Goal: Check status: Check status

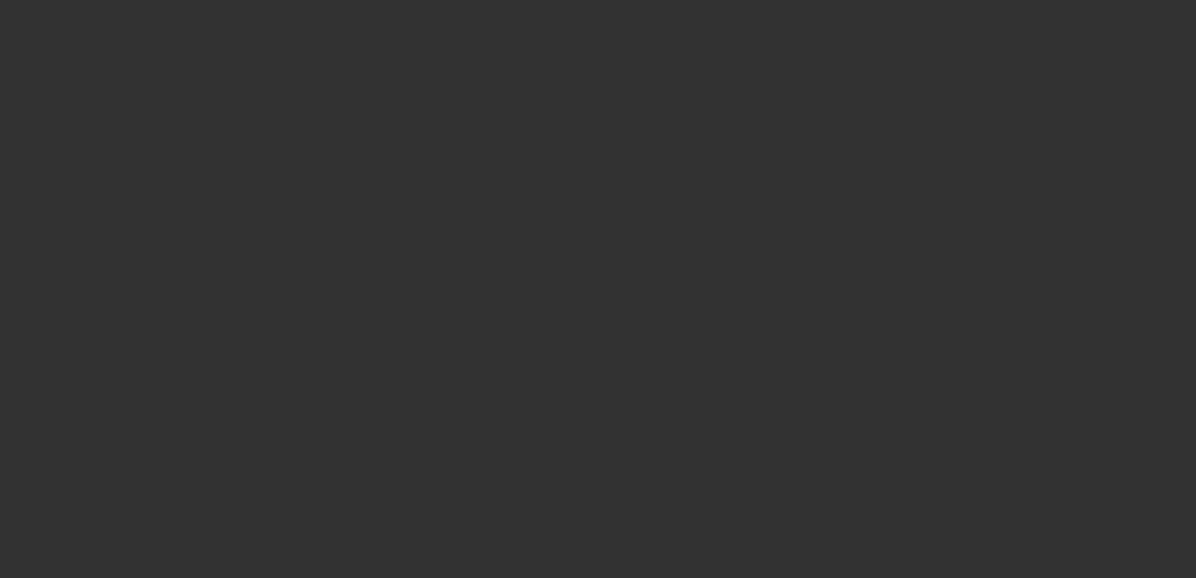
select select "0.2"
select select "2"
select select "0.1"
select select "0.2"
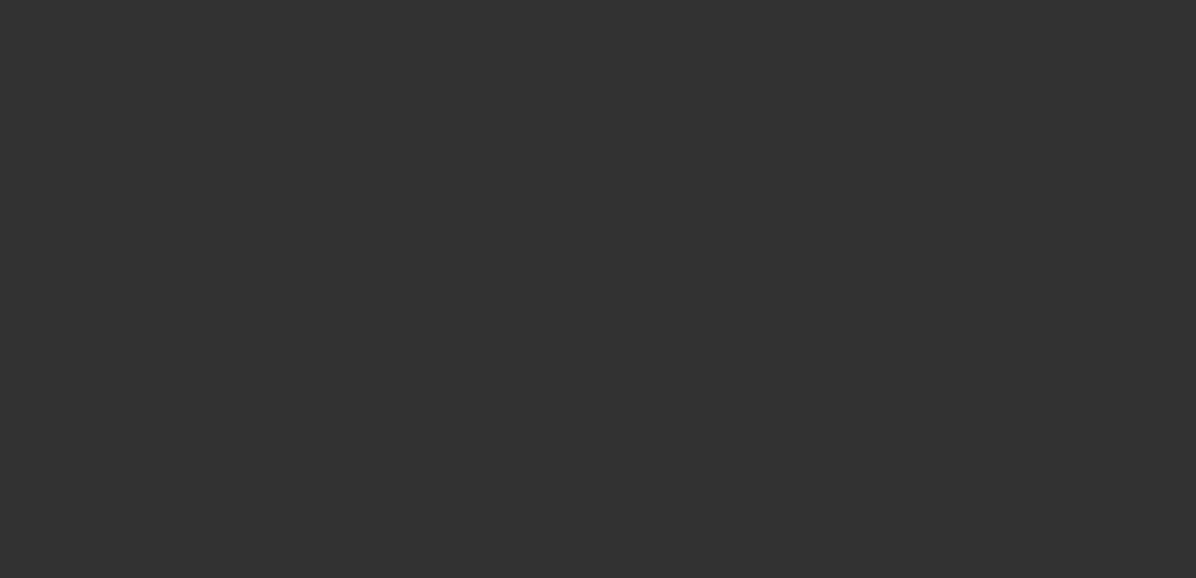
select select "2"
select select "0.1"
select select "0.2"
select select "2"
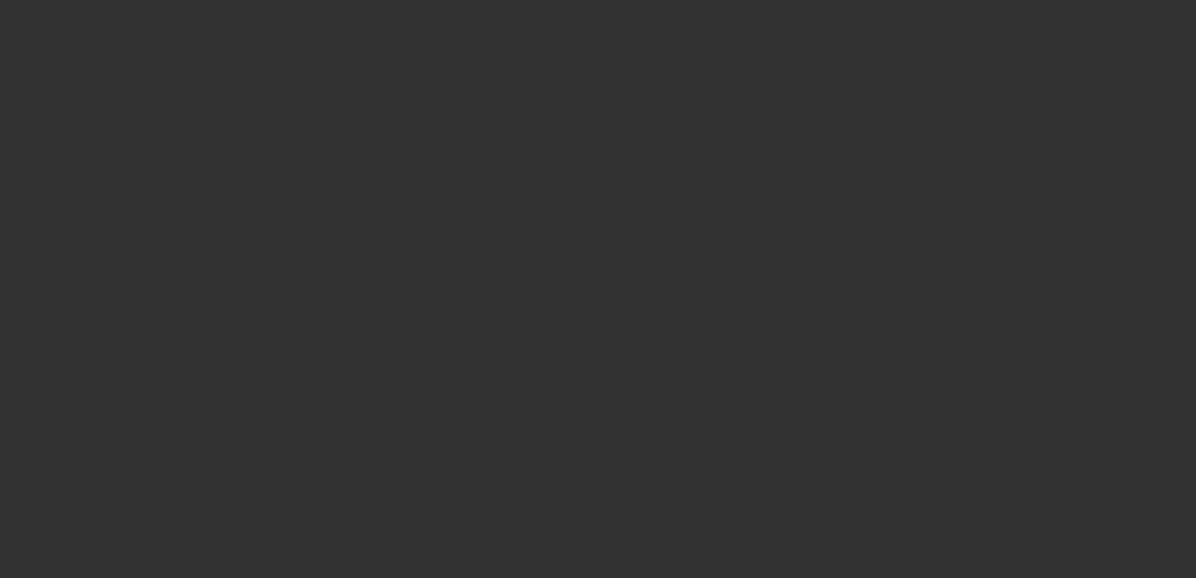
select select "2"
select select "0.1"
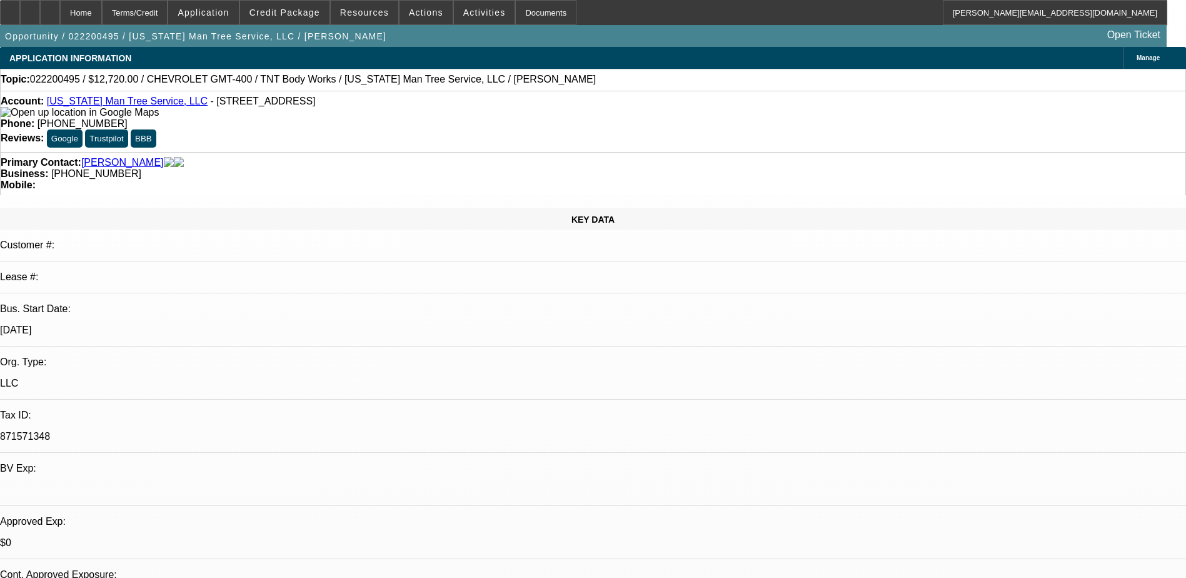
select select "4"
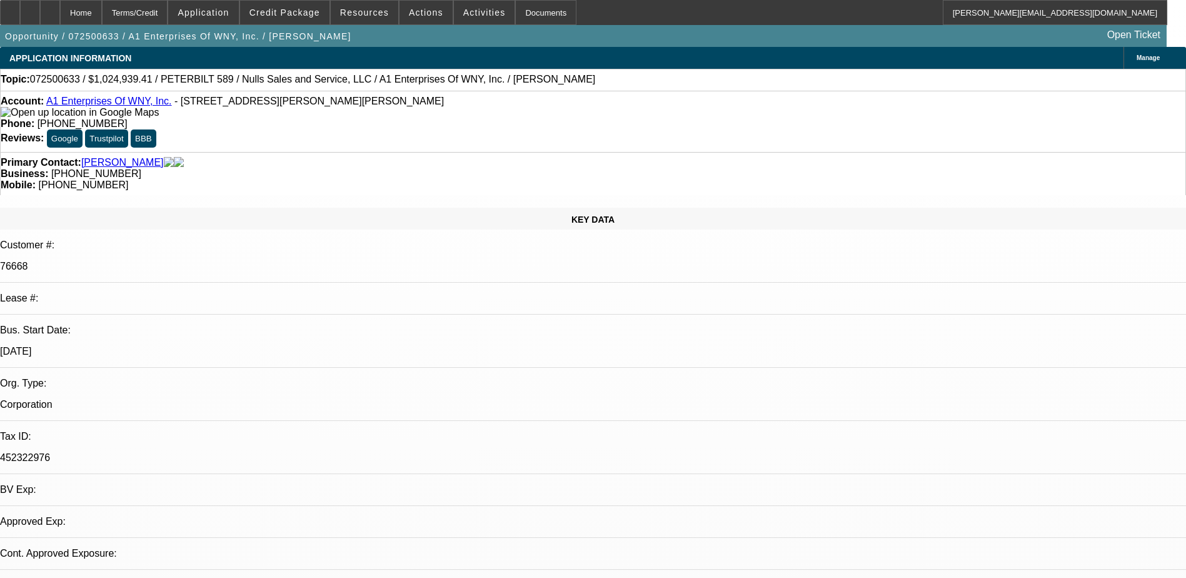
select select "0.1"
select select "2"
select select "0.1"
select select "1"
select select "2"
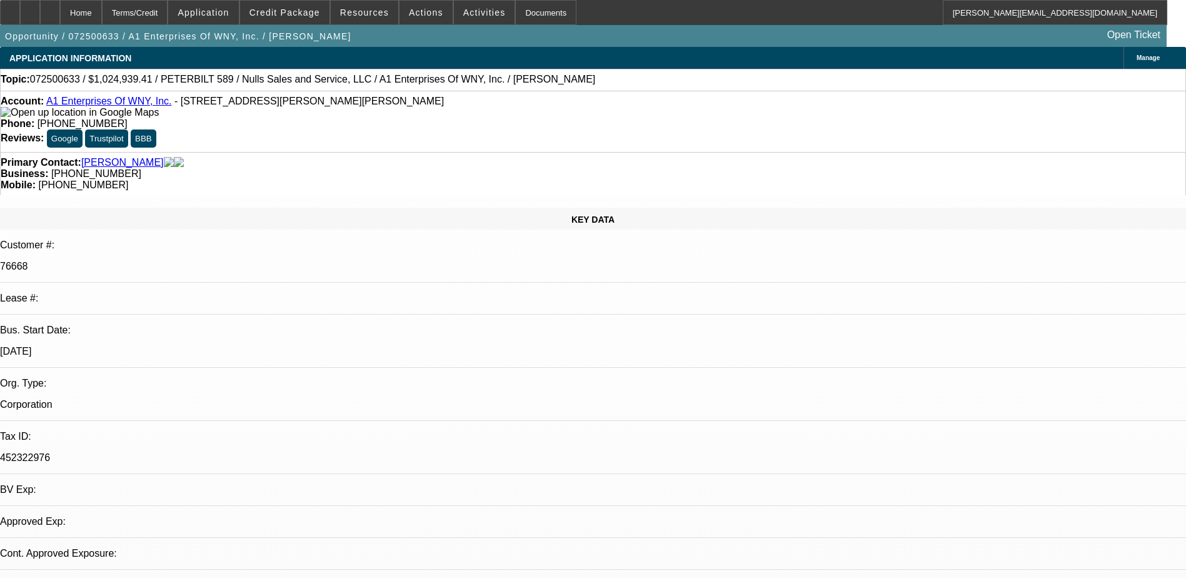
select select "4"
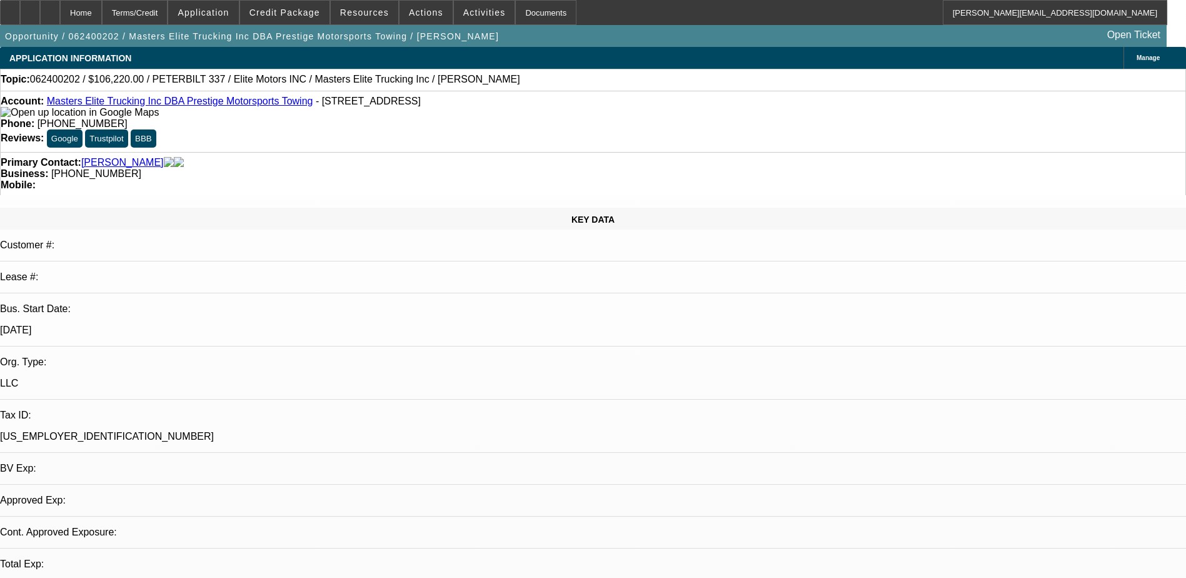
select select "0"
select select "1"
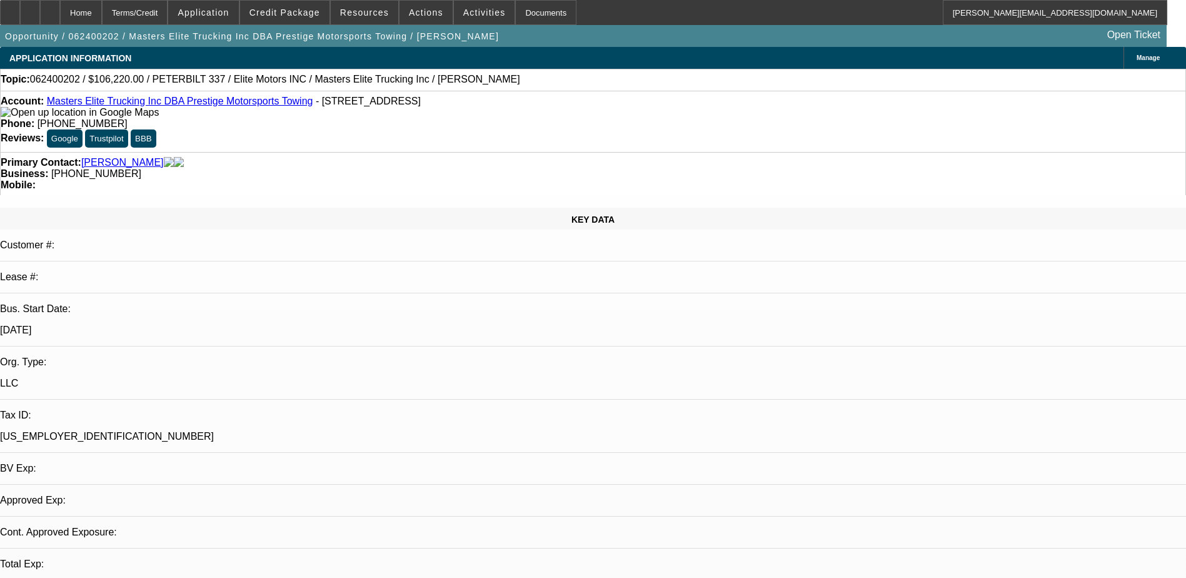
select select "6"
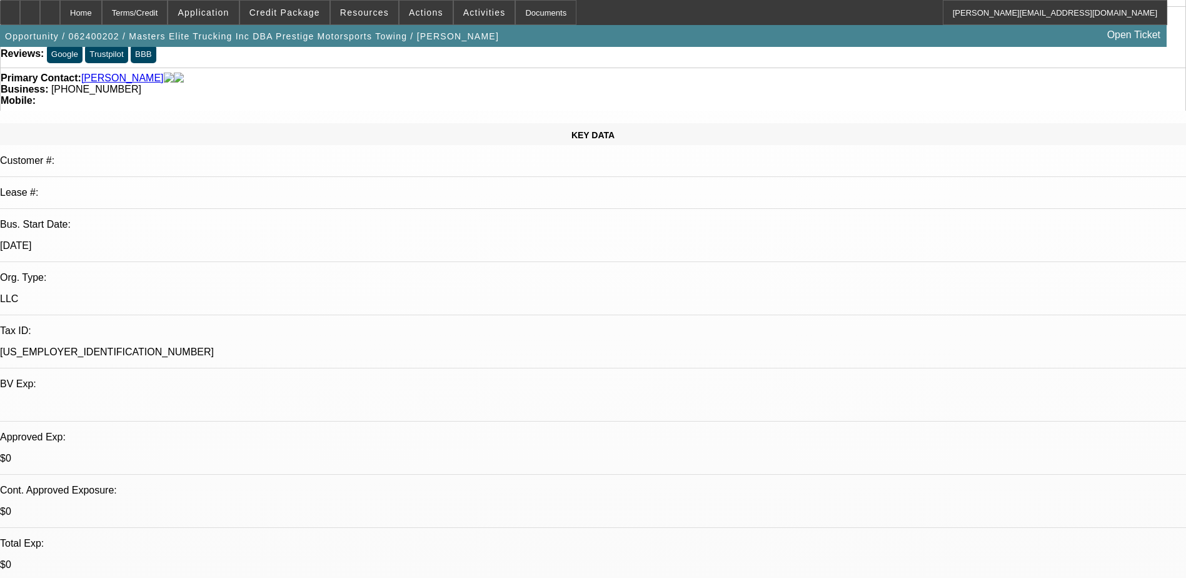
scroll to position [63, 0]
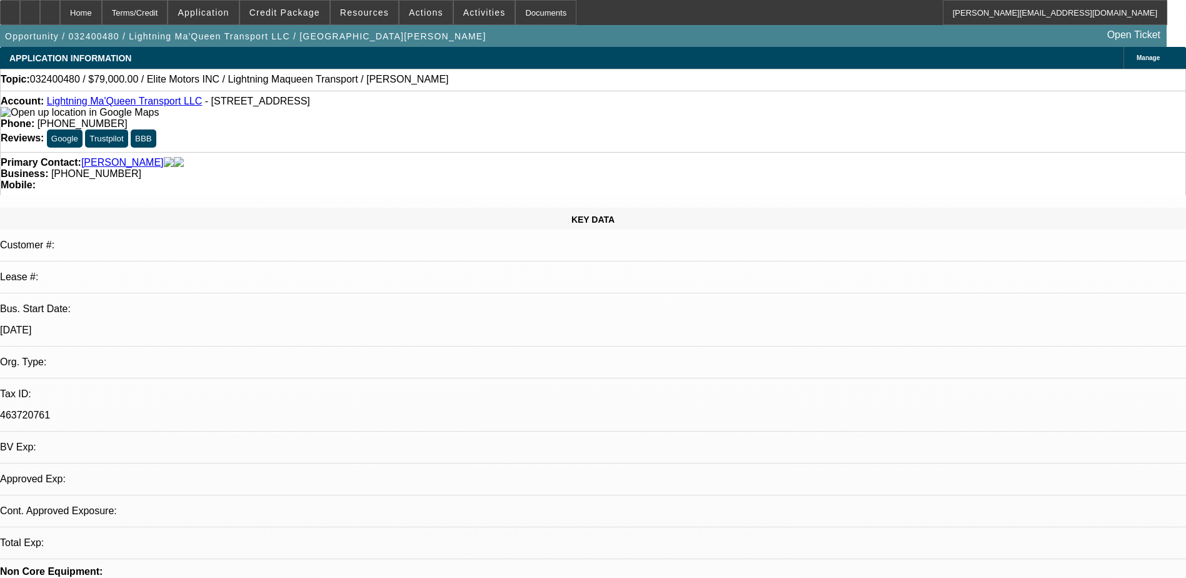
select select "0"
select select "2"
select select "0.1"
select select "1"
select select "2"
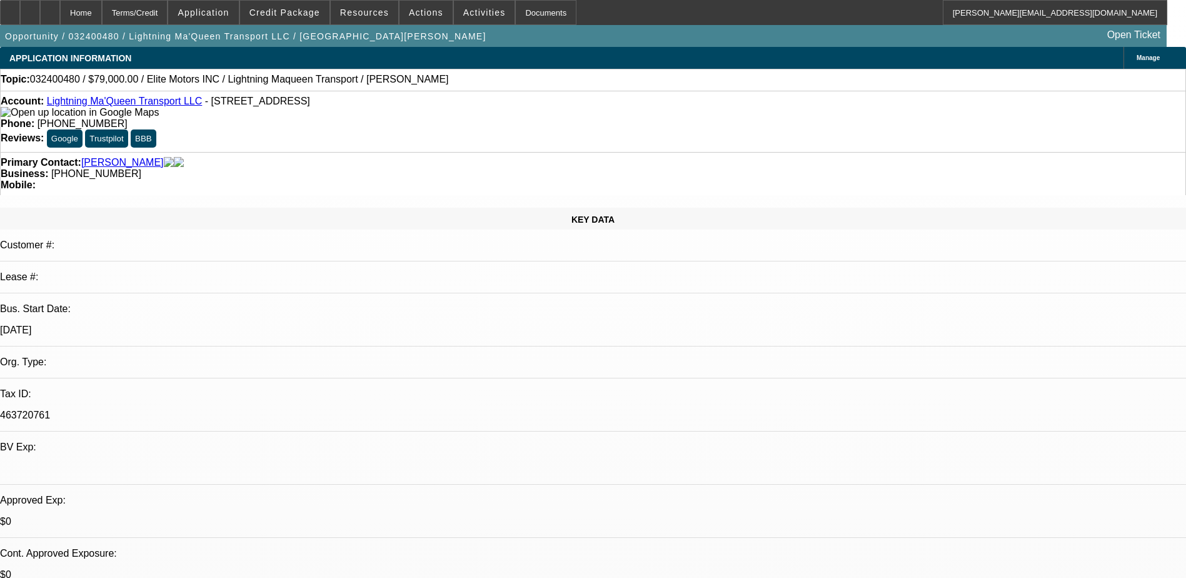
select select "4"
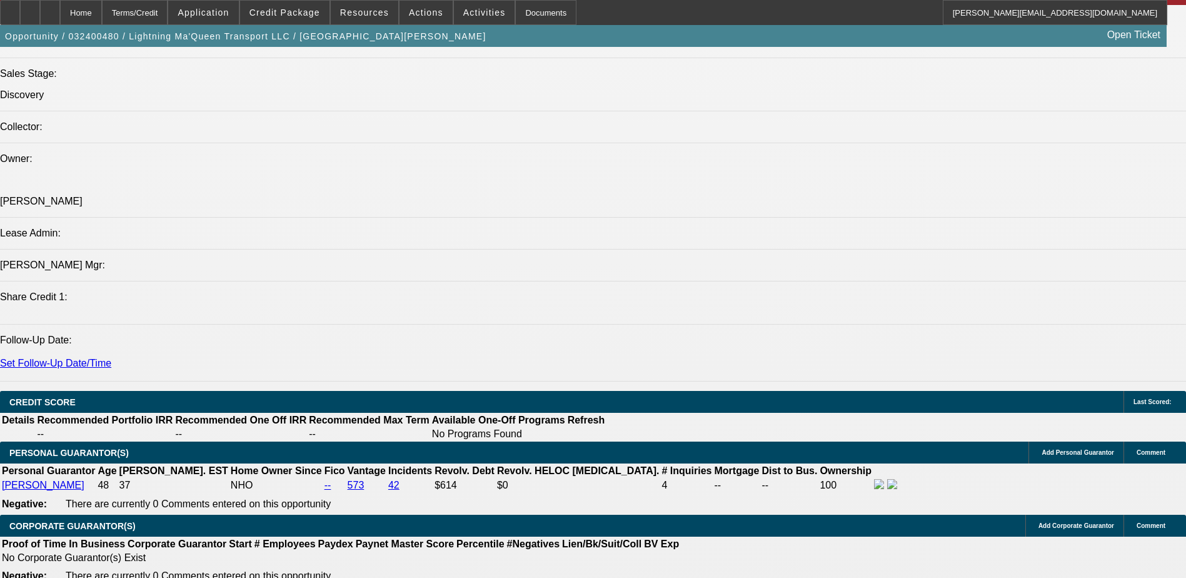
scroll to position [1373, 0]
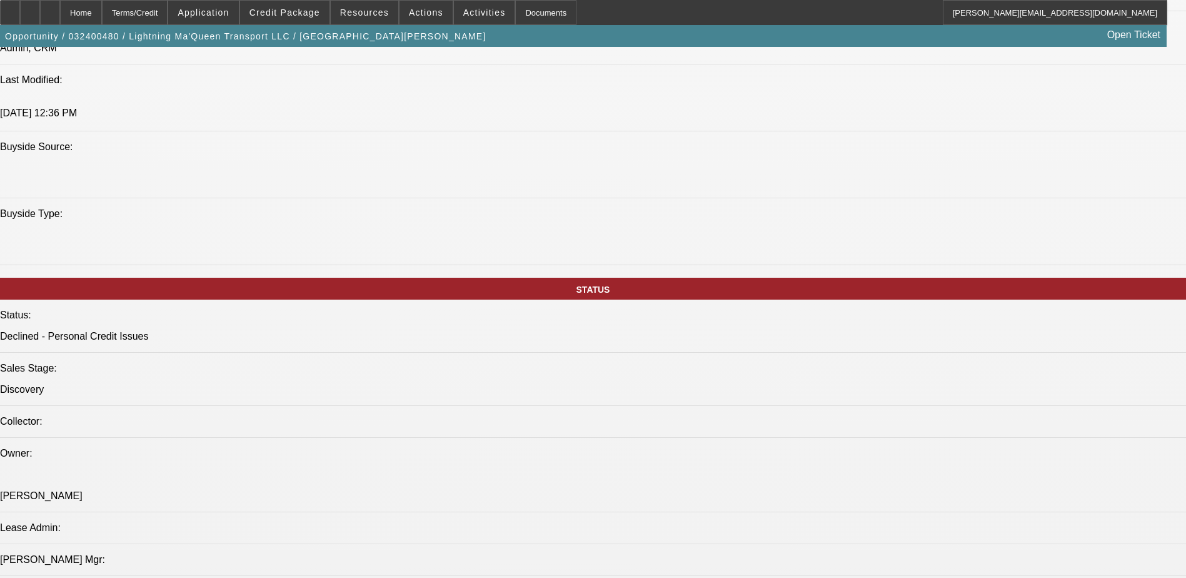
scroll to position [997, 0]
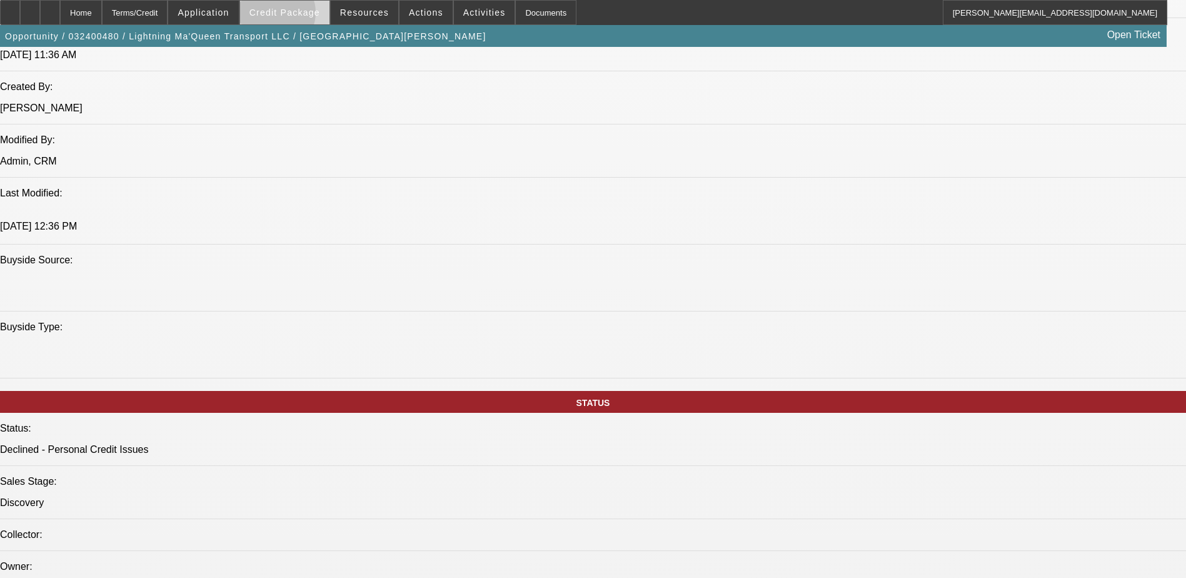
click at [295, 16] on span "Credit Package" at bounding box center [284, 13] width 71 height 10
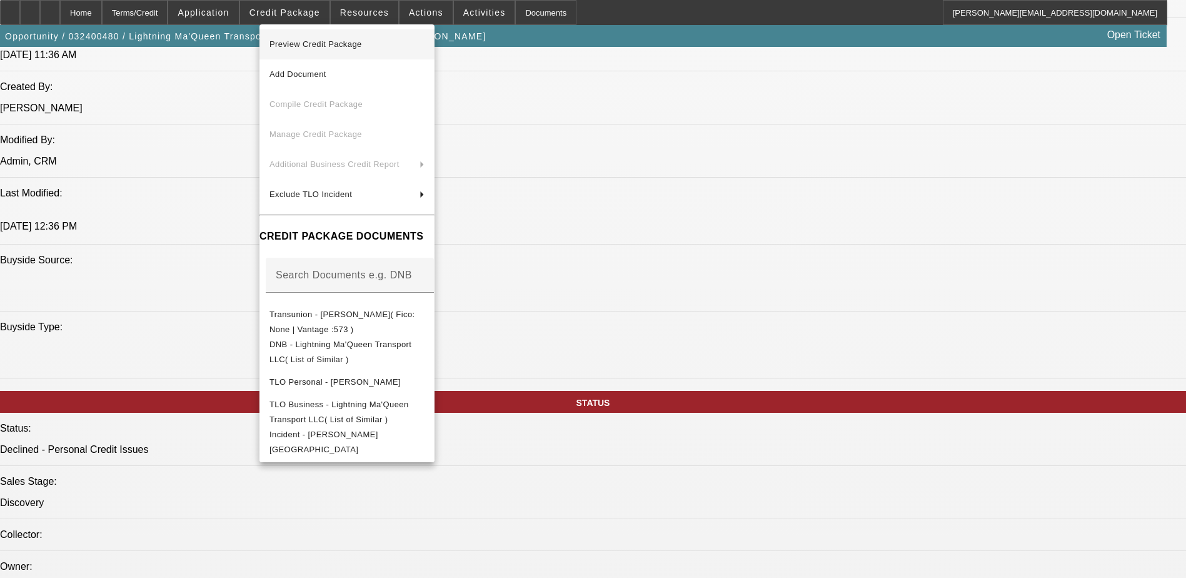
click at [310, 46] on span "Preview Credit Package" at bounding box center [316, 43] width 93 height 9
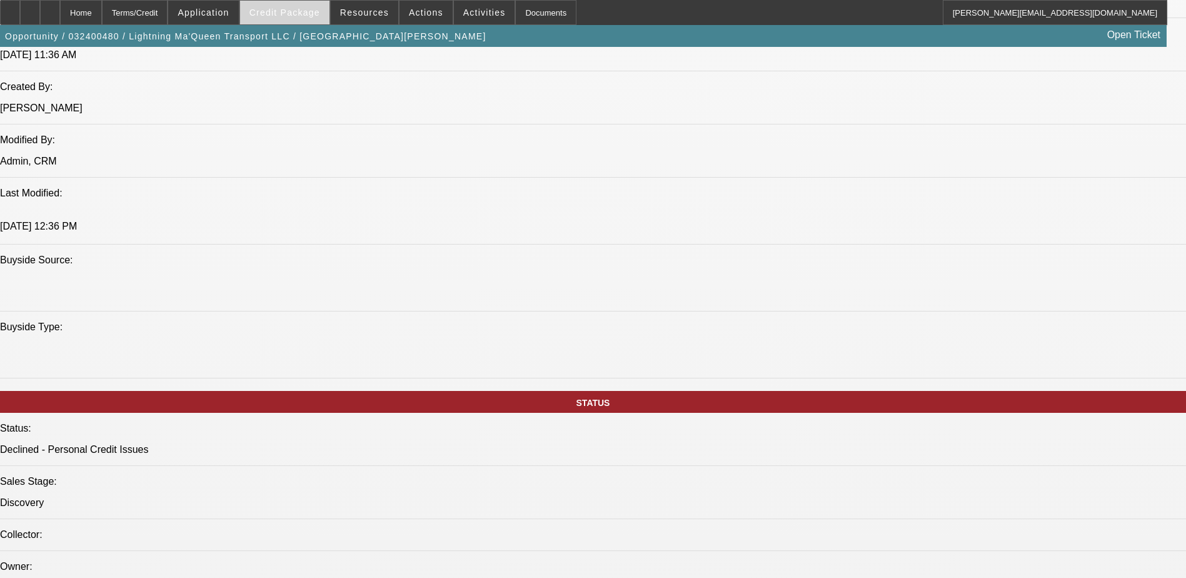
click at [309, 13] on span "Credit Package" at bounding box center [284, 13] width 71 height 10
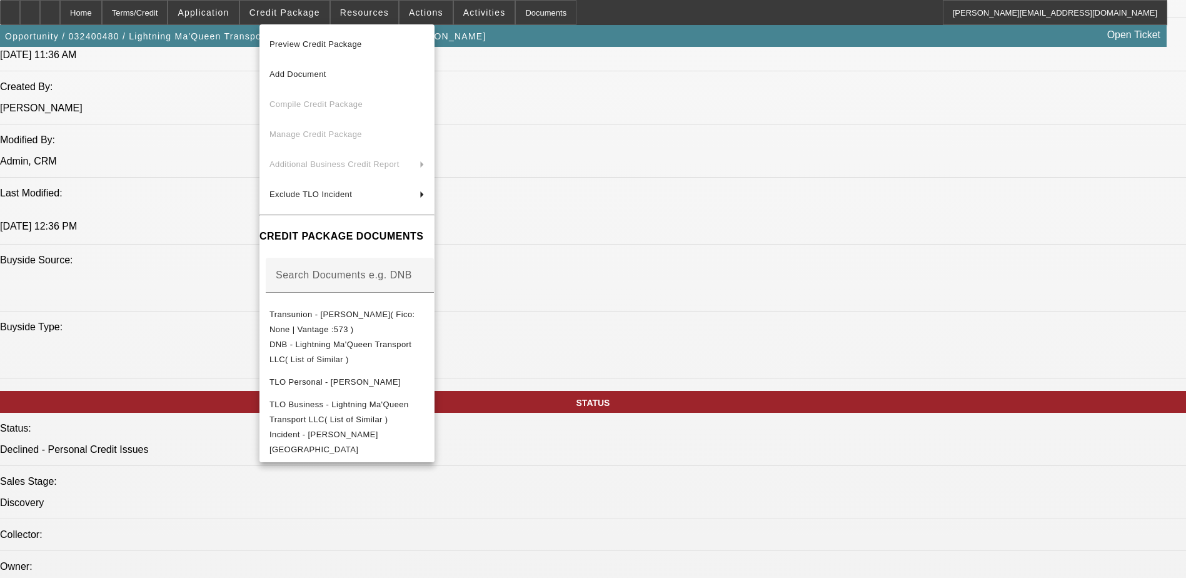
click at [652, 19] on div at bounding box center [593, 289] width 1186 height 578
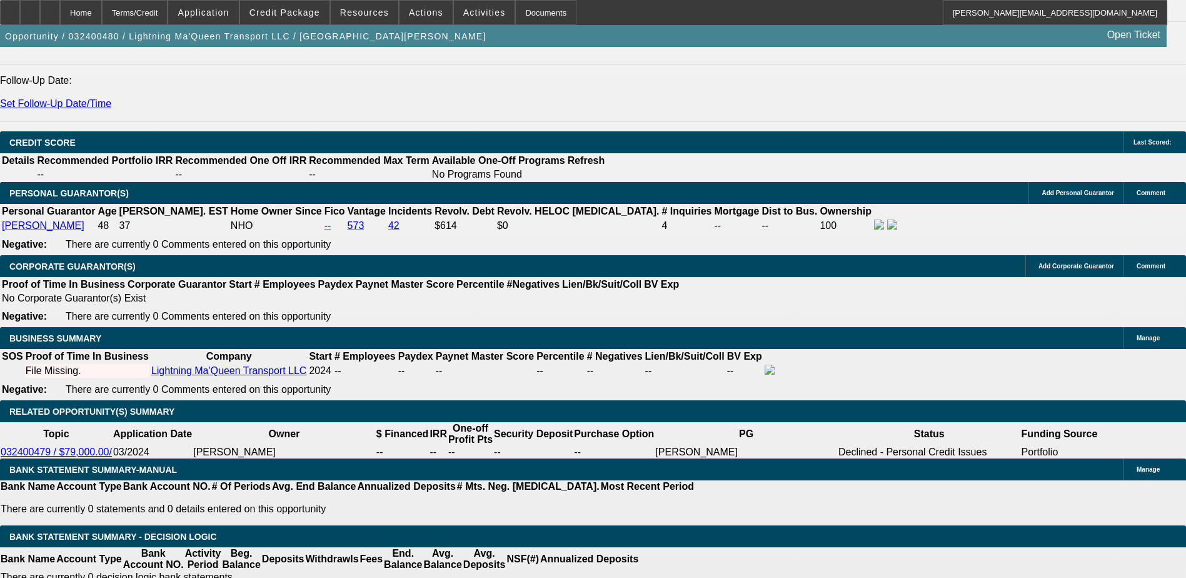
scroll to position [1563, 0]
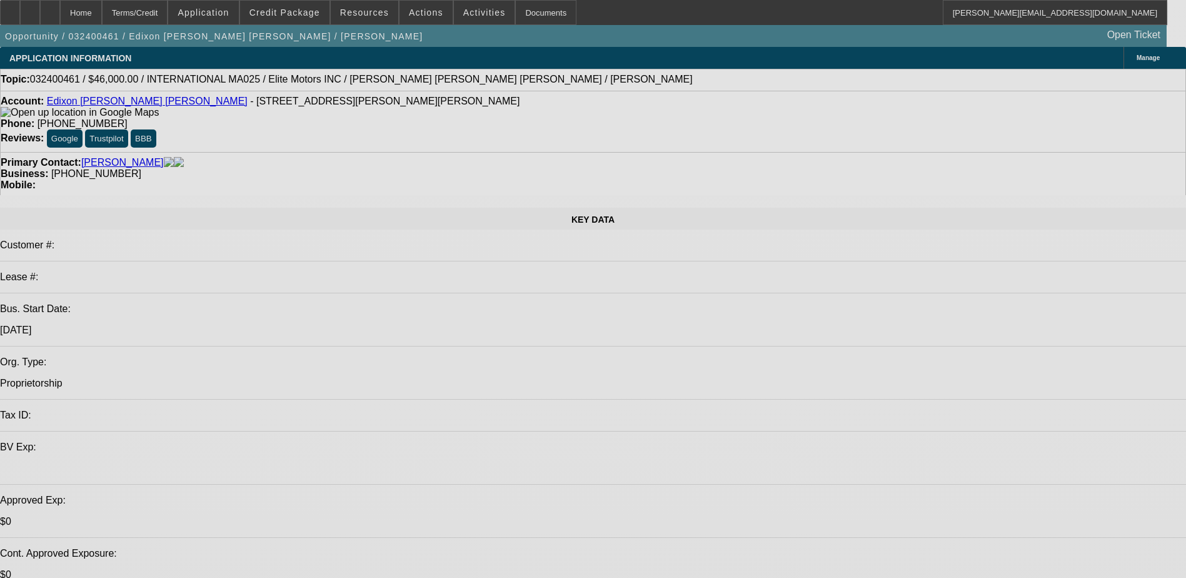
select select "0"
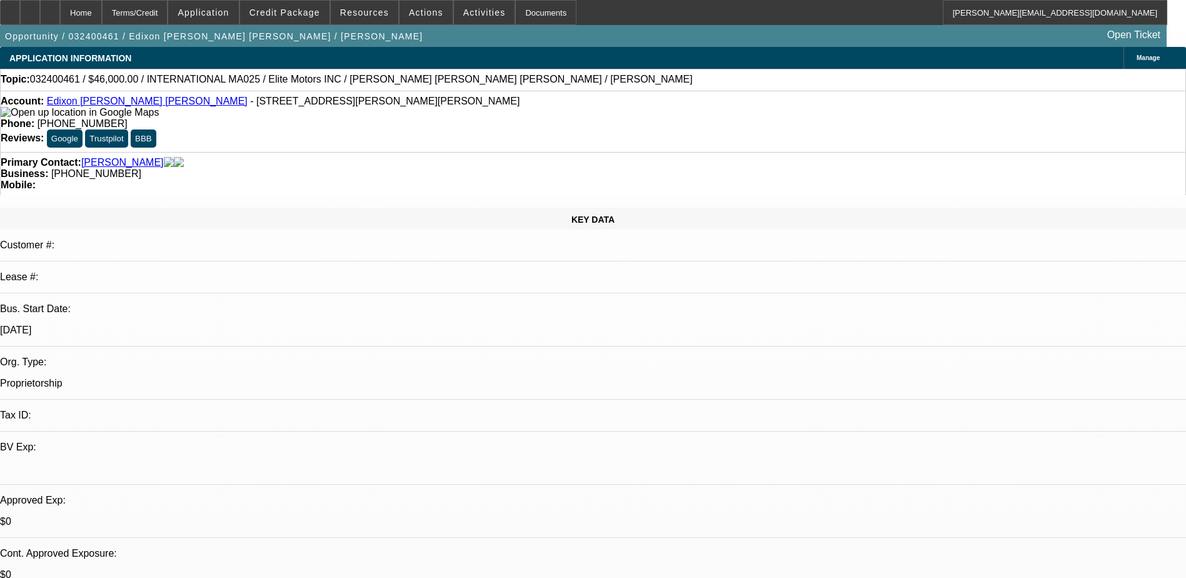
select select "0"
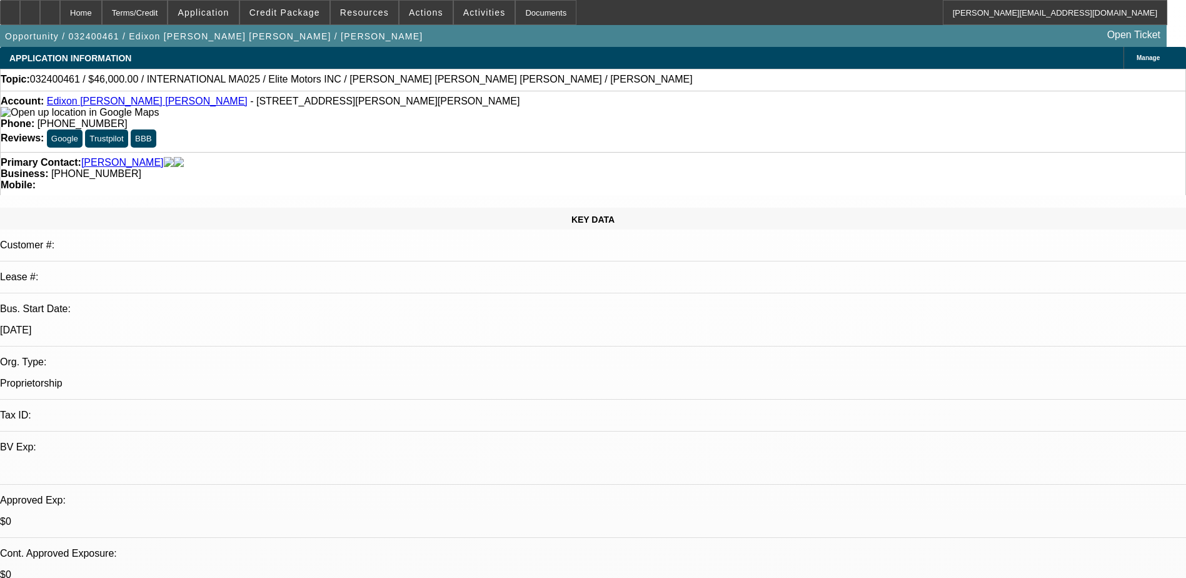
select select "0"
select select "2"
select select "0.1"
select select "0"
select select "2"
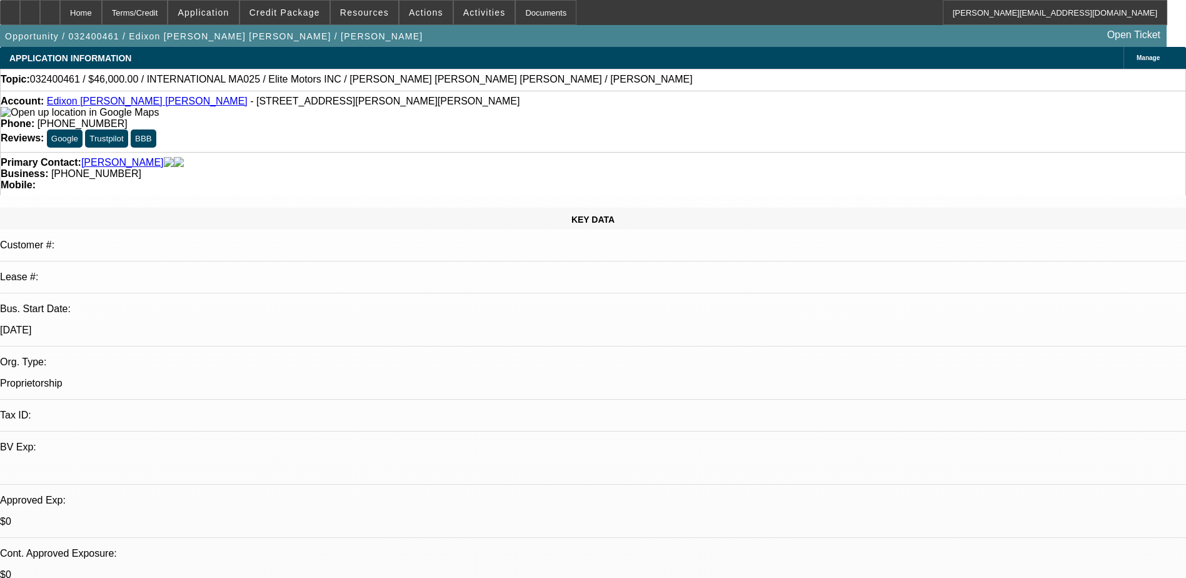
select select "0.1"
select select "1"
select select "6"
select select "1"
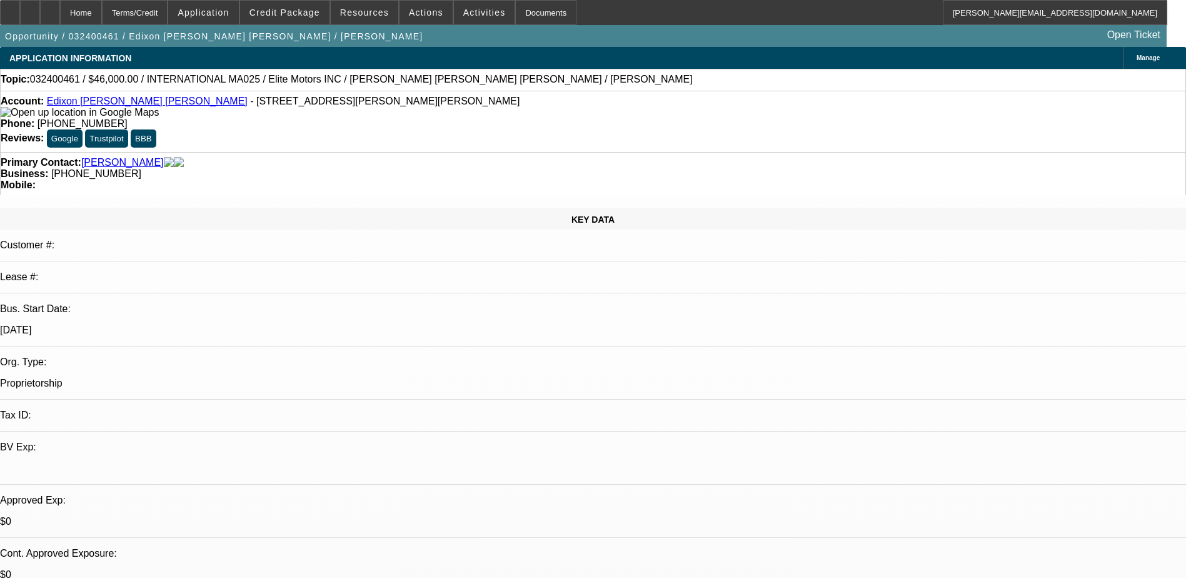
select select "2"
select select "6"
select select "1"
select select "2"
select select "4"
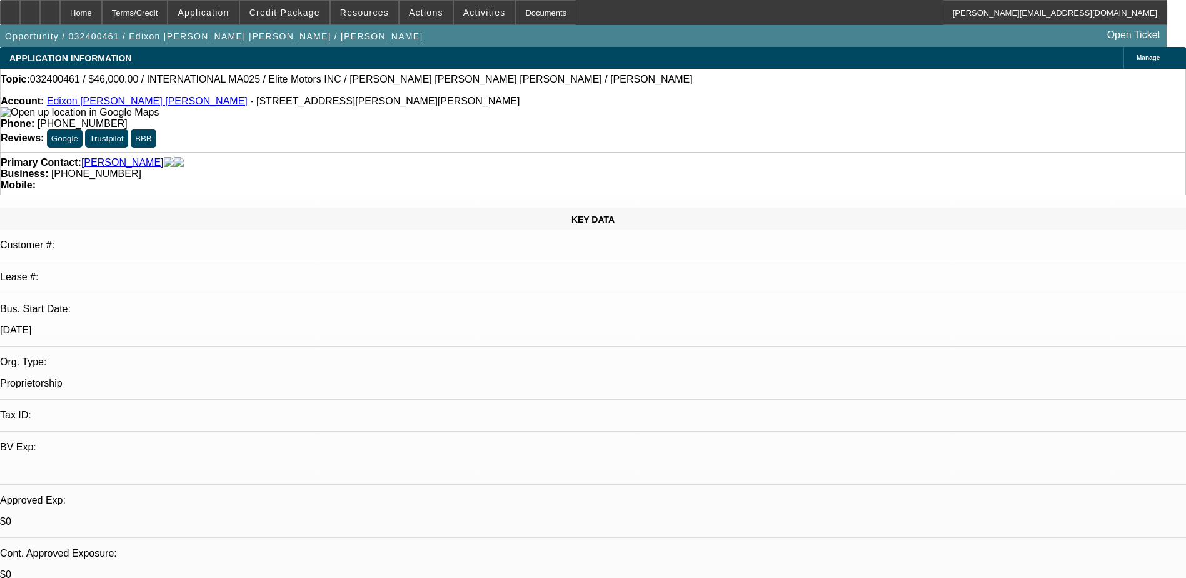
select select "1"
select select "2"
select select "4"
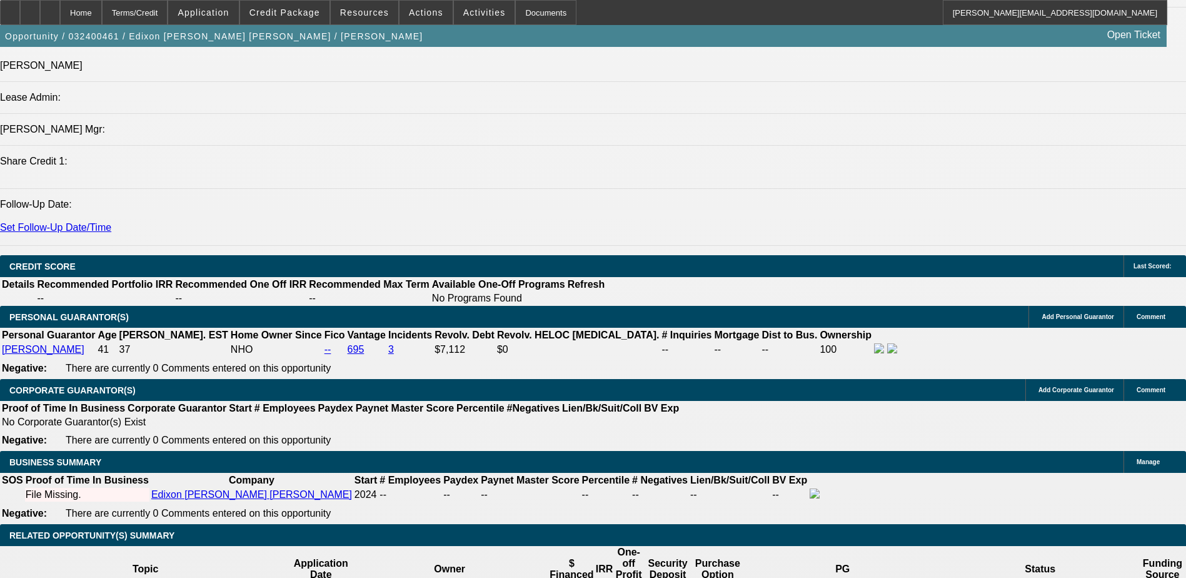
scroll to position [1563, 0]
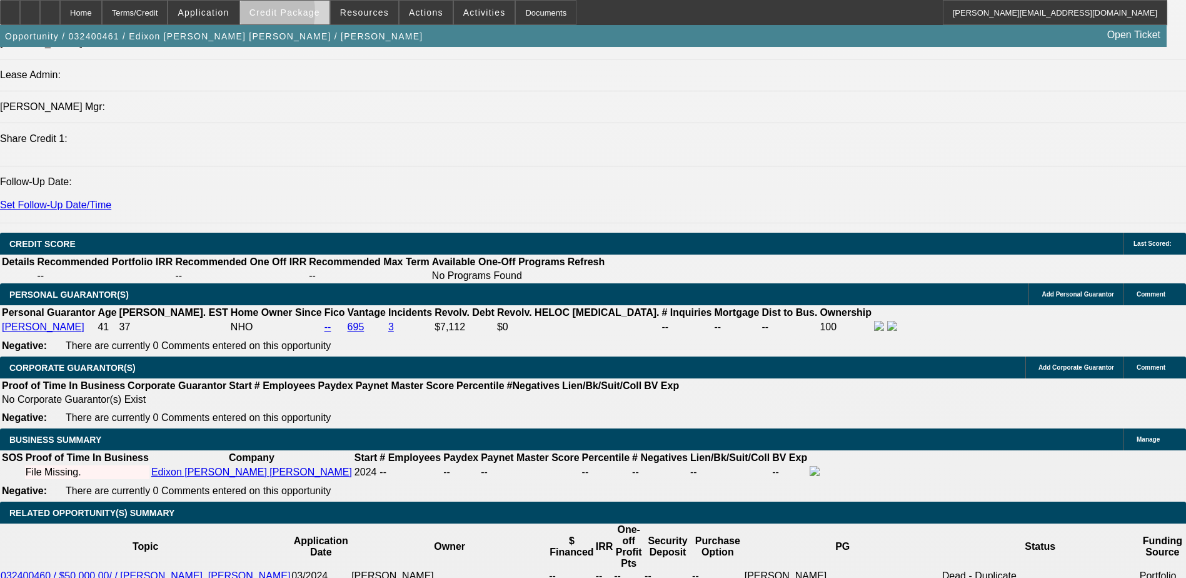
click at [270, 15] on span "Credit Package" at bounding box center [284, 13] width 71 height 10
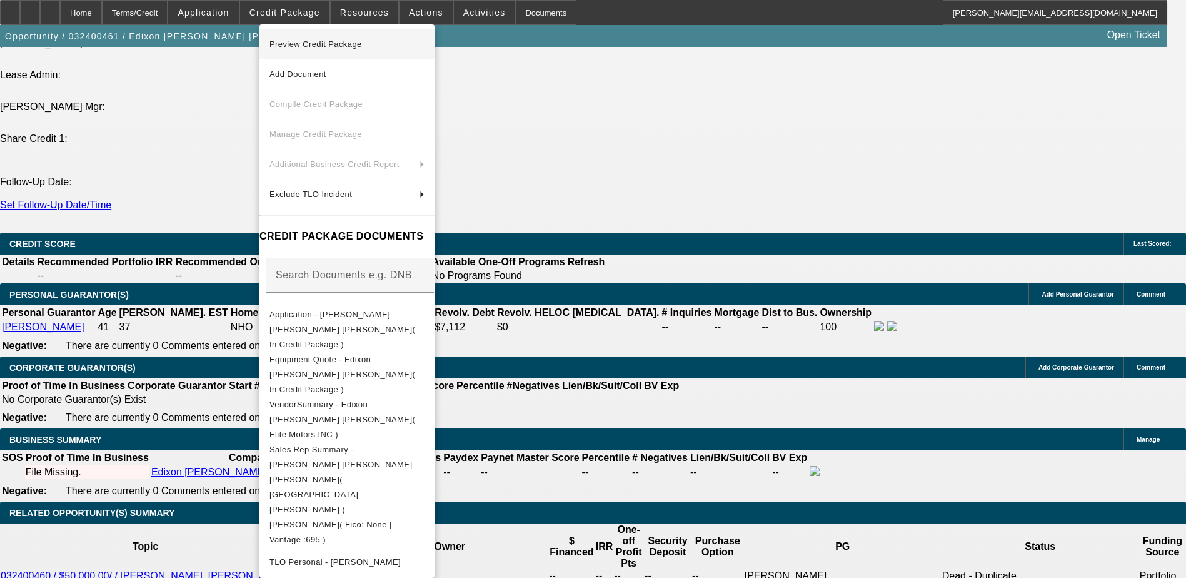
click at [289, 44] on span "Preview Credit Package" at bounding box center [316, 43] width 93 height 9
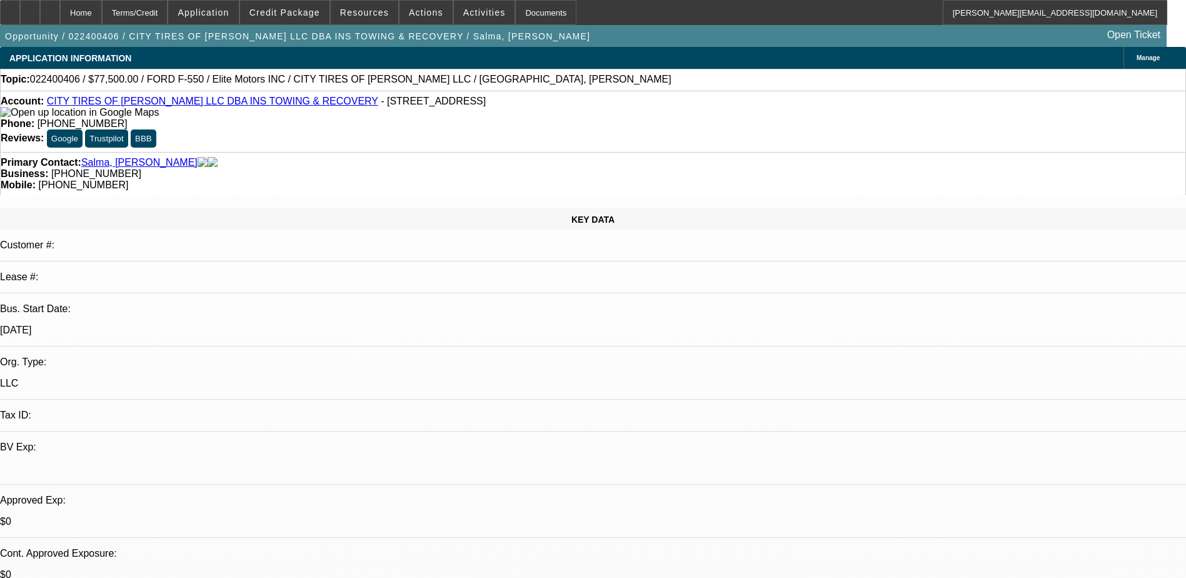
select select "0"
select select "2"
select select "0.1"
select select "4"
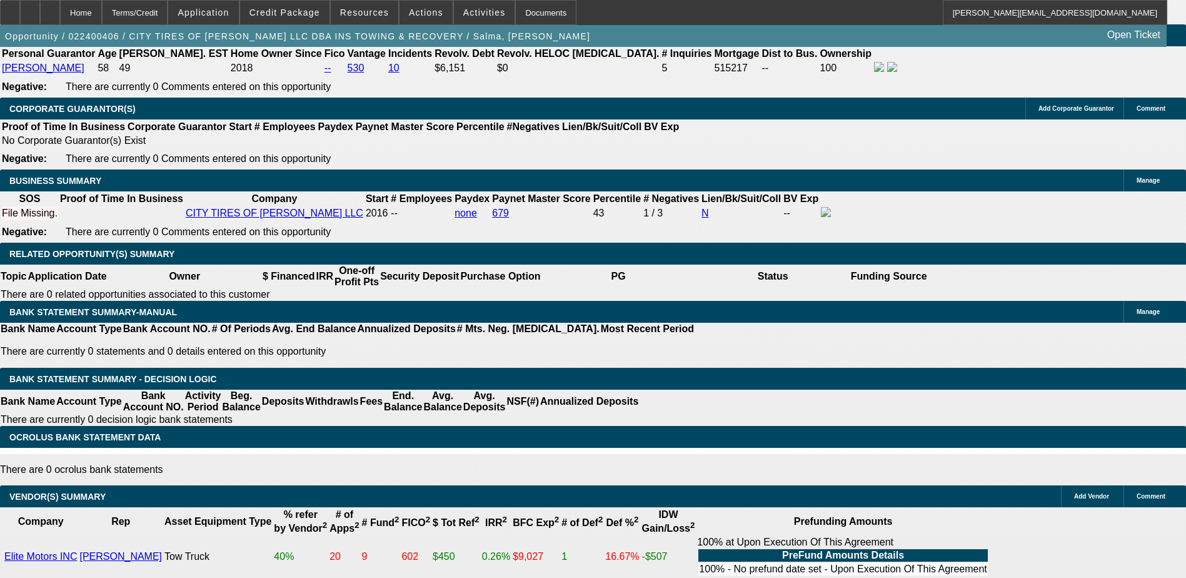
scroll to position [17, 0]
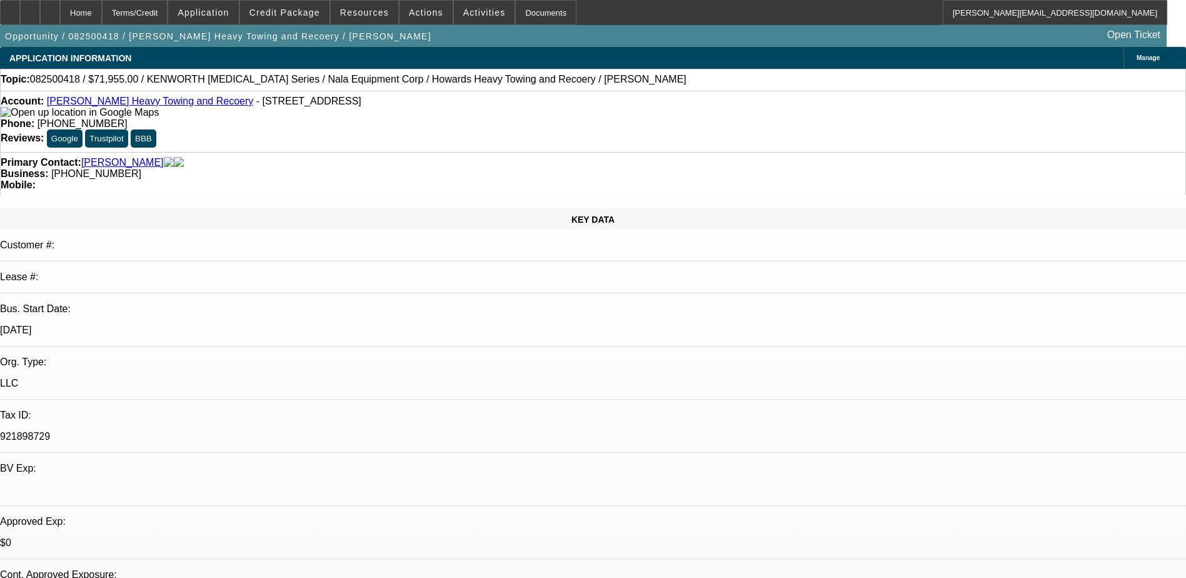
select select "0.1"
select select "0"
select select "0.1"
select select "0"
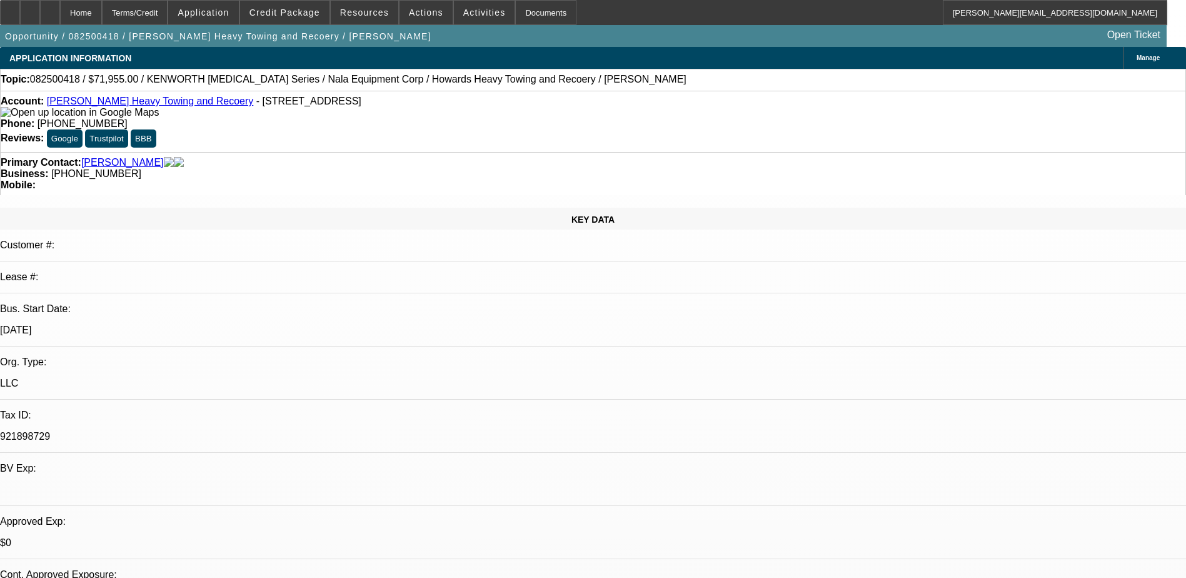
select select "0"
select select "0.1"
select select "0"
select select "0.1"
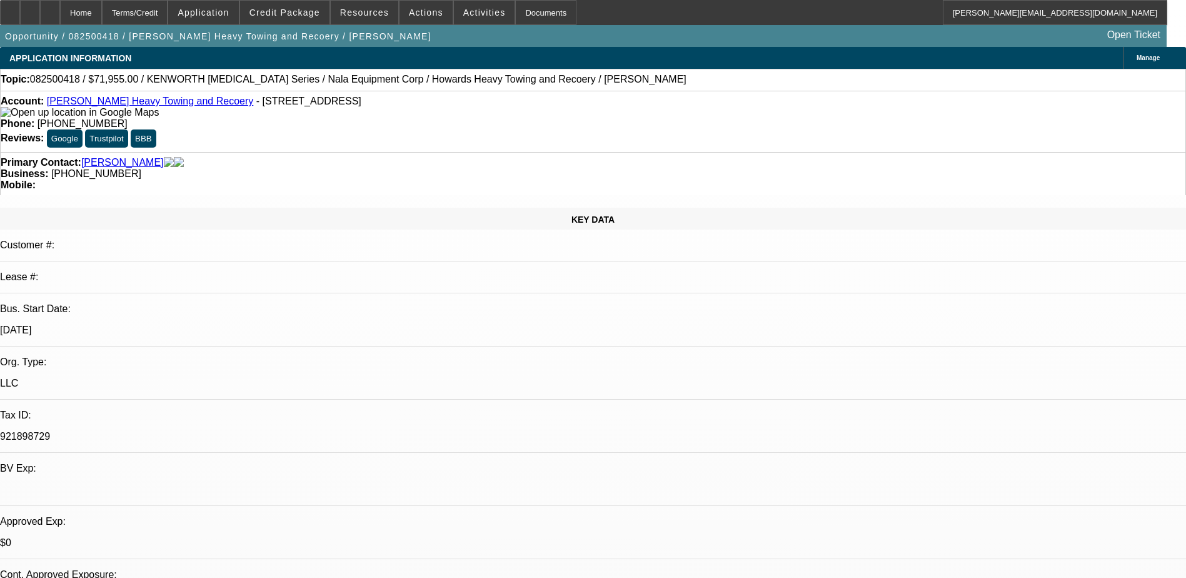
select select "0"
select select "0.1"
select select "1"
select select "6"
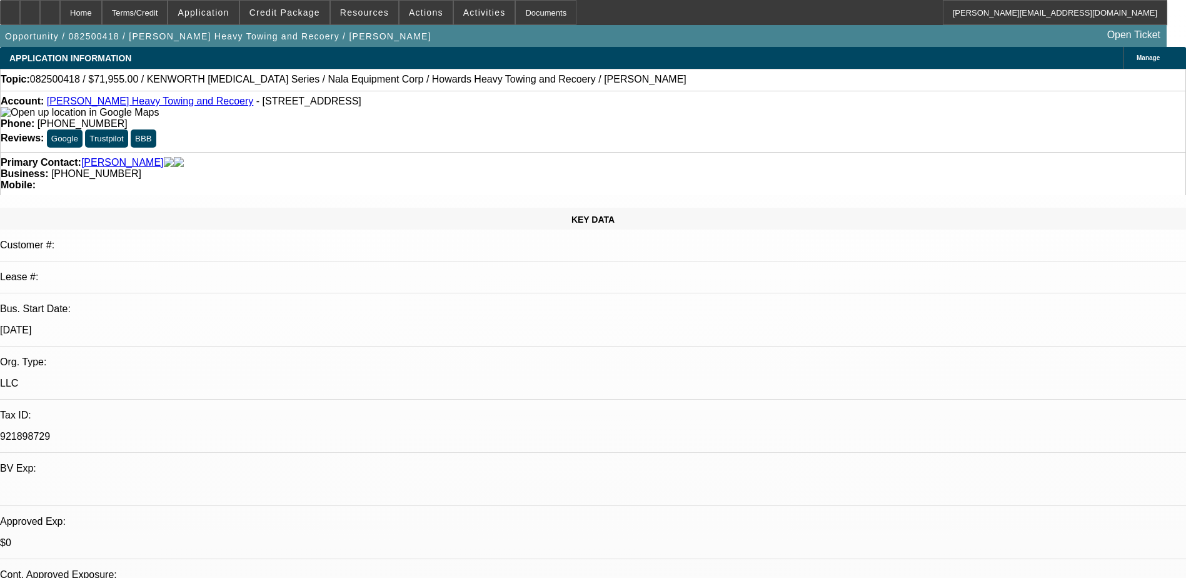
select select "1"
select select "6"
select select "1"
select select "2"
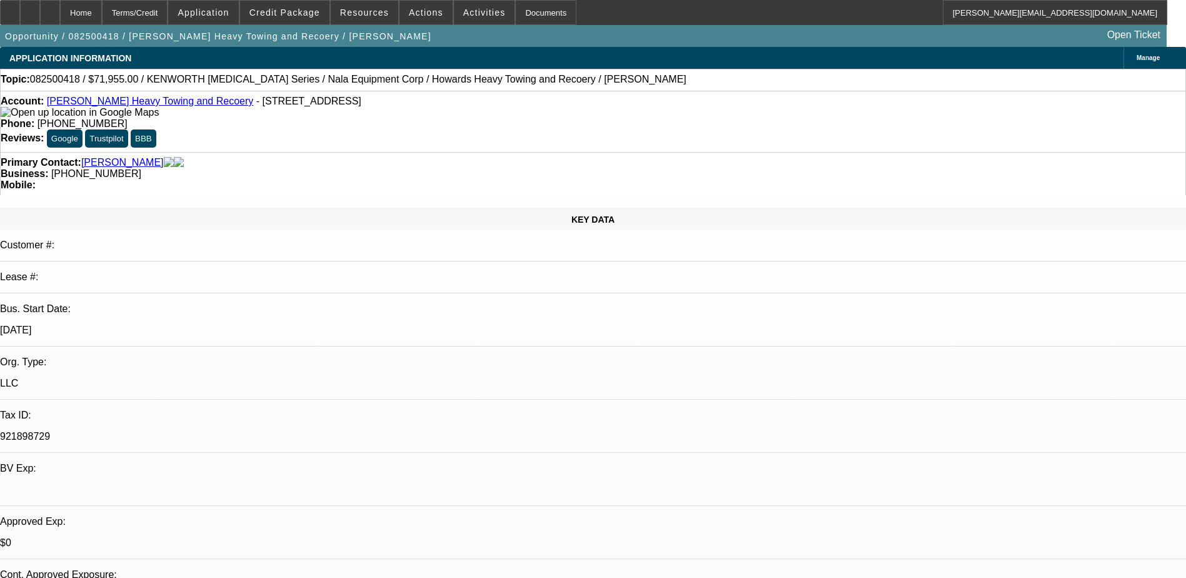
select select "4"
select select "1"
select select "2"
select select "4"
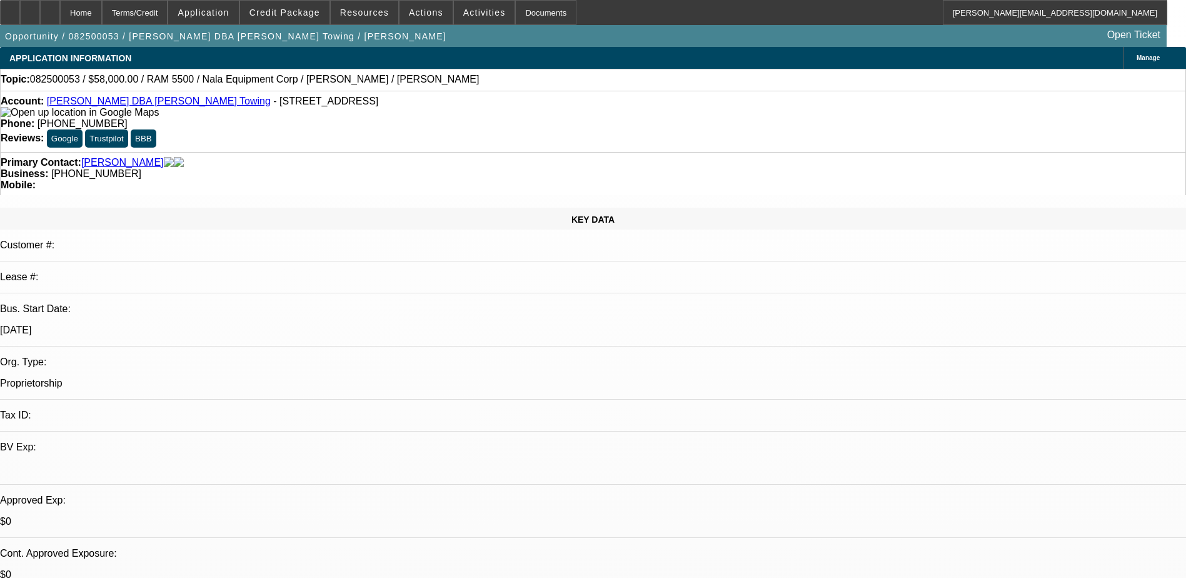
select select "0"
select select "2"
select select "0.1"
select select "0.2"
select select "2"
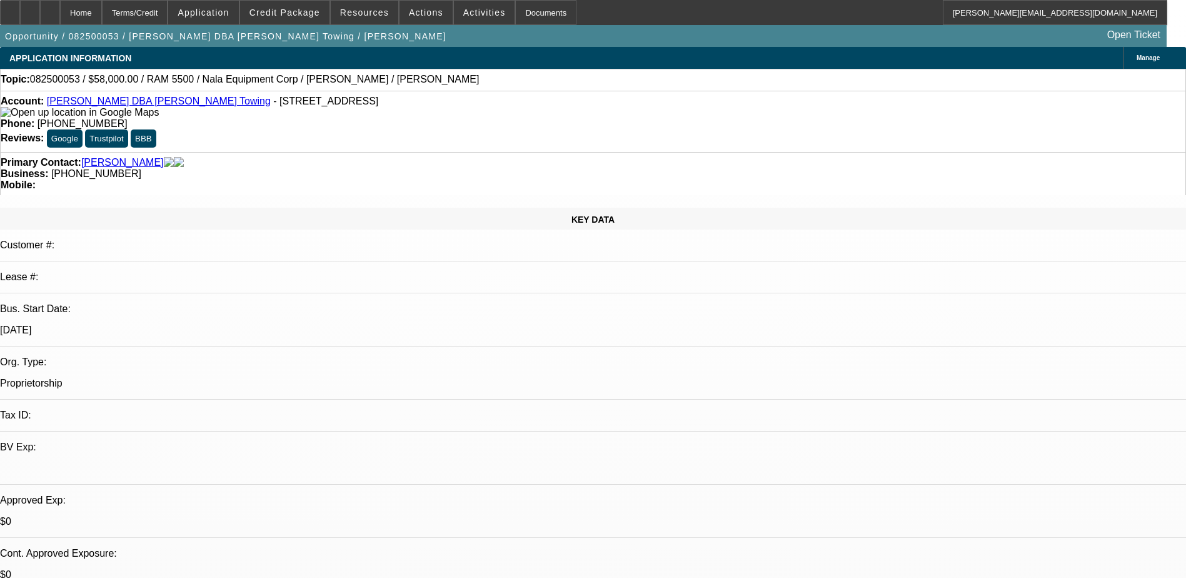
select select "0.1"
select select "1"
select select "2"
select select "4"
select select "1"
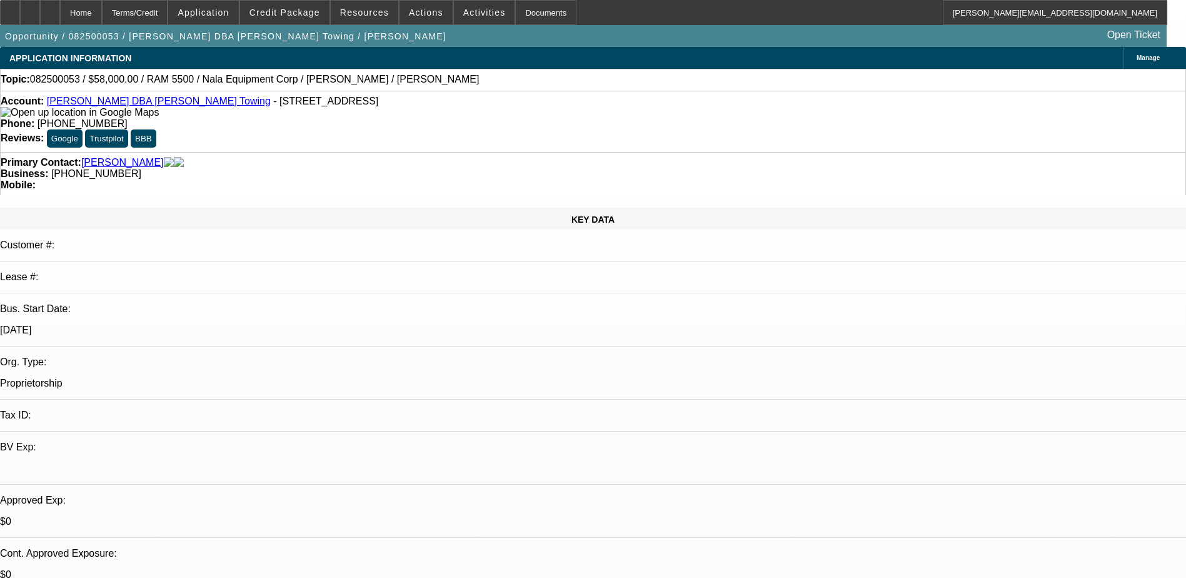
select select "2"
select select "4"
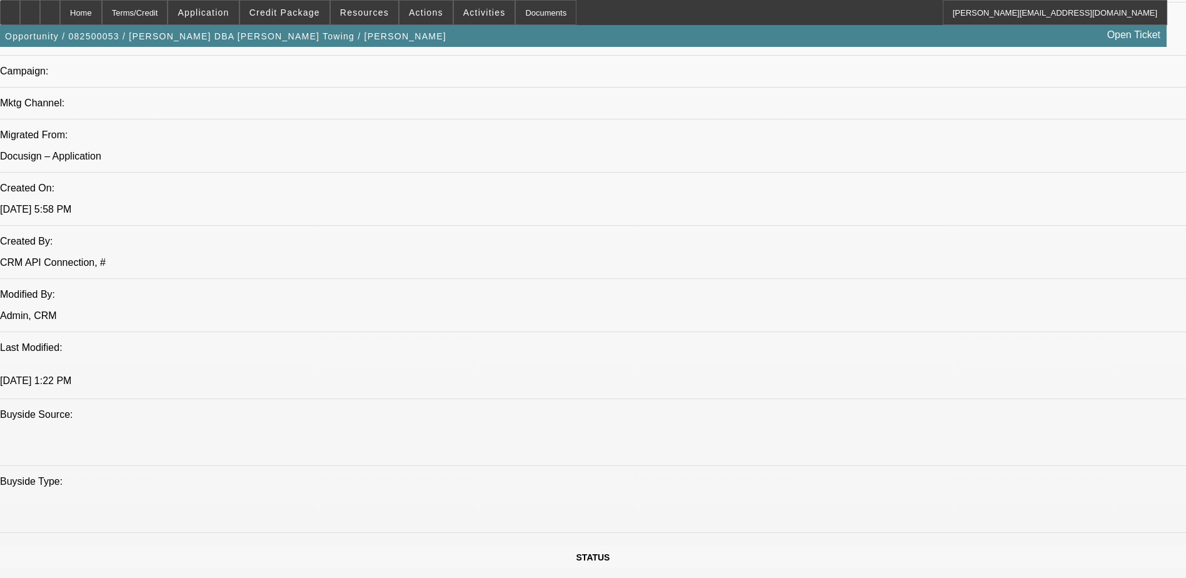
scroll to position [1063, 0]
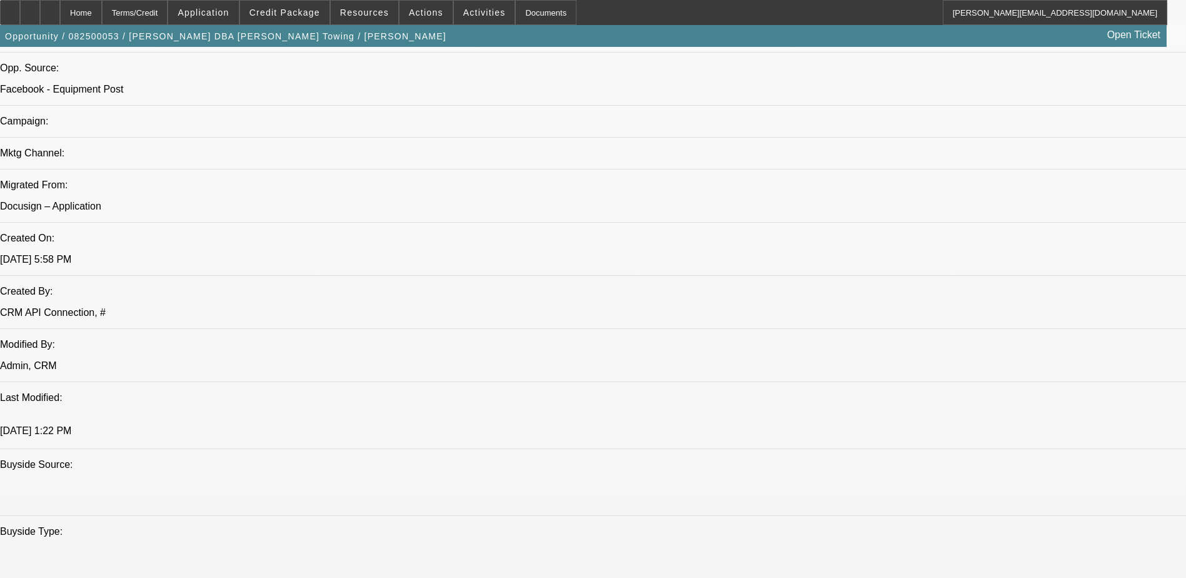
scroll to position [704, 0]
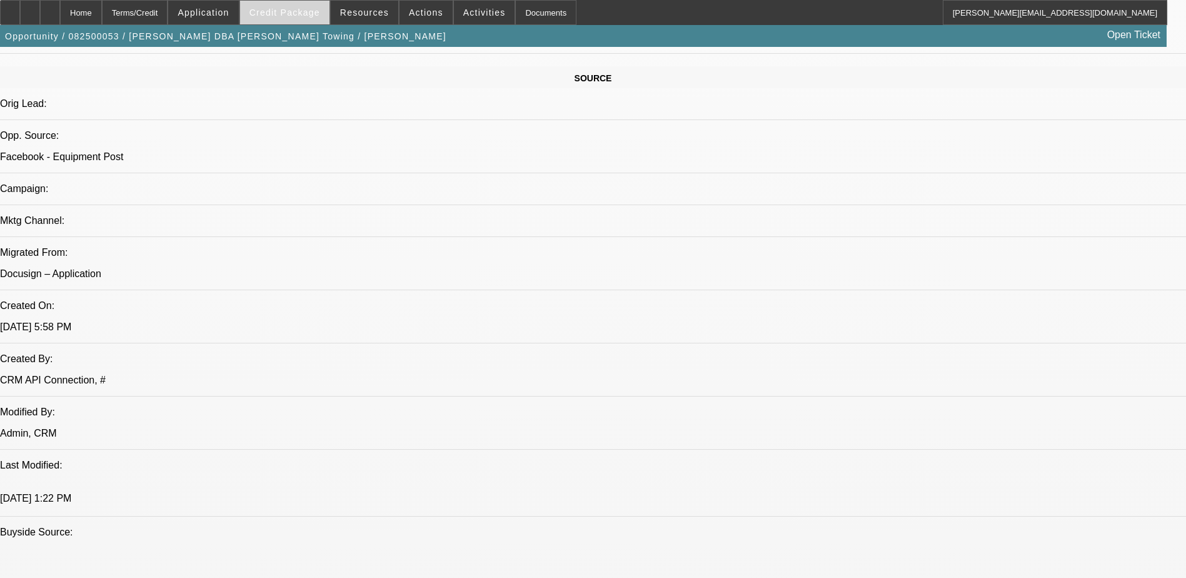
click at [302, 8] on span "Credit Package" at bounding box center [284, 13] width 71 height 10
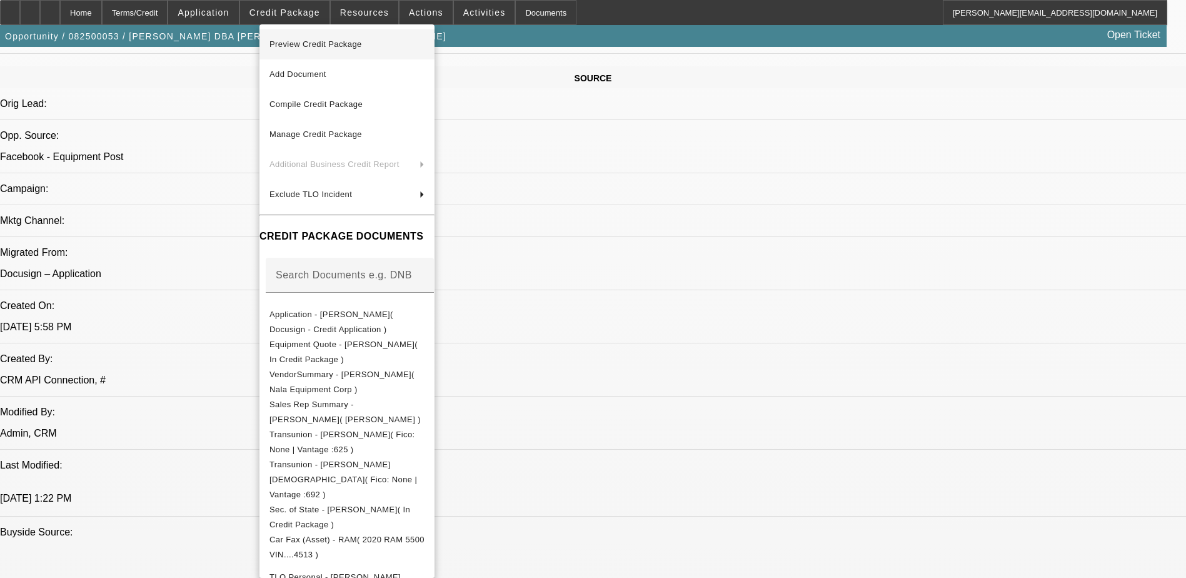
click at [304, 43] on span "Preview Credit Package" at bounding box center [316, 43] width 93 height 9
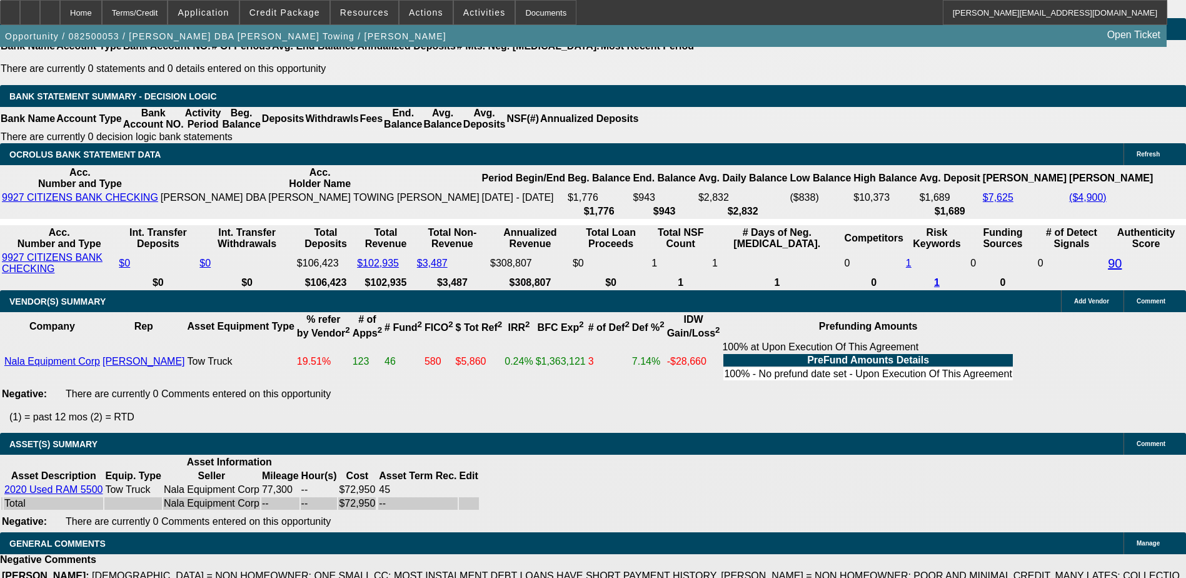
scroll to position [2392, 0]
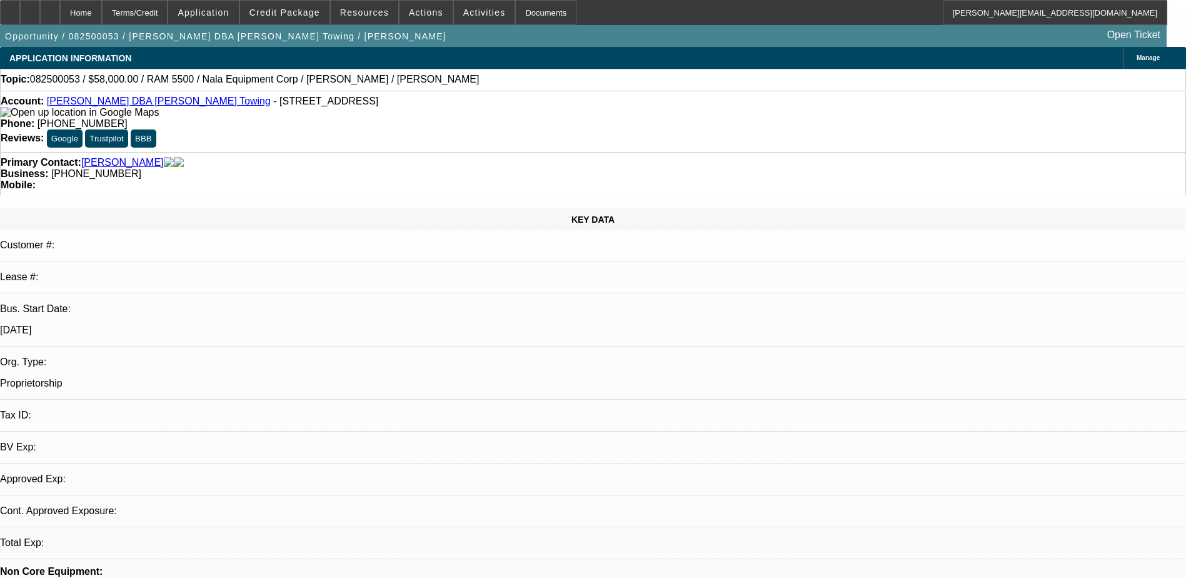
select select "0"
select select "2"
select select "0.1"
select select "0.2"
select select "2"
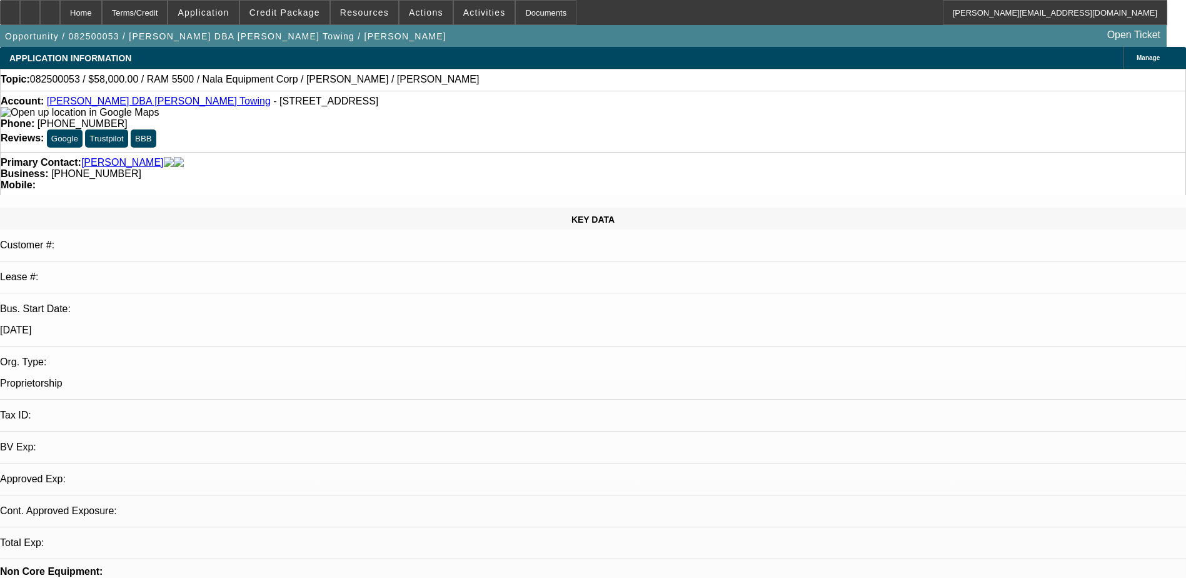
select select "0.1"
select select "1"
select select "2"
select select "4"
select select "1"
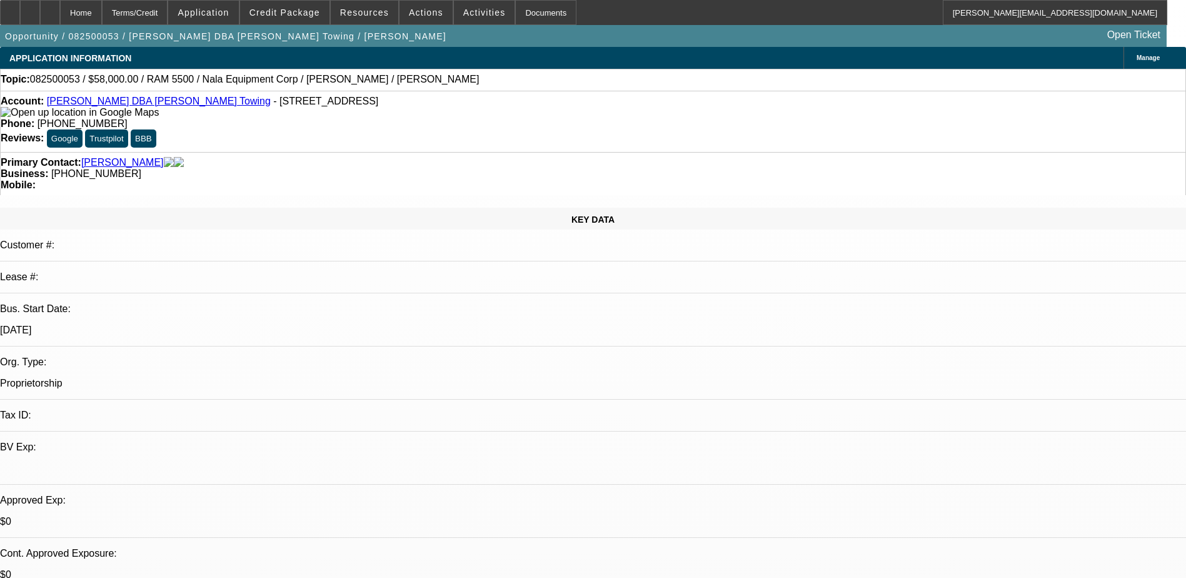
select select "2"
select select "4"
